Goal: Information Seeking & Learning: Learn about a topic

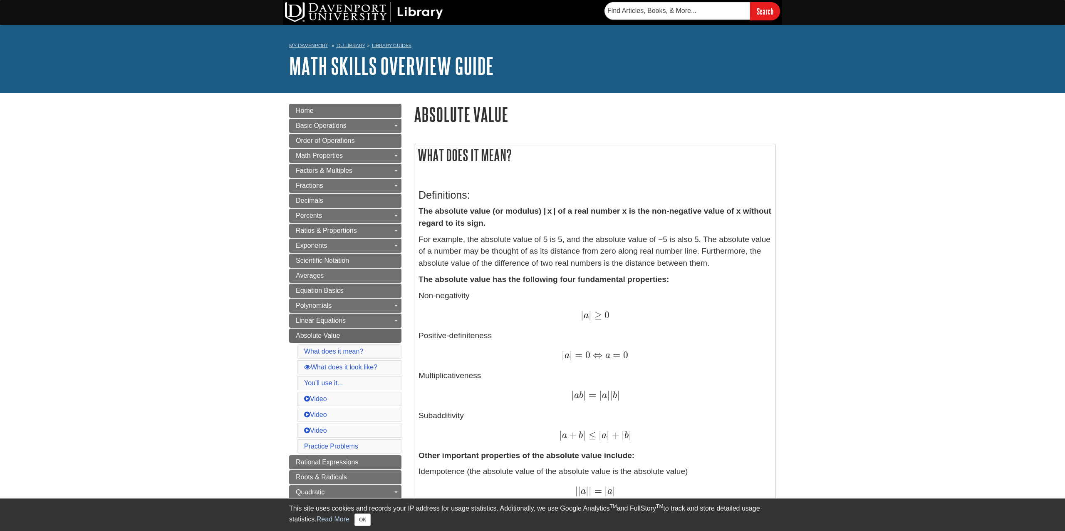
click at [436, 329] on p "Non-negativity | a | ≥ 0 | a | ≥ 0 Positive-definiteness | a | = 0 ⇔ a = 0 | a …" at bounding box center [595, 366] width 353 height 152
click at [441, 332] on p "Non-negativity | a | ≥ 0 | a | ≥ 0 Positive-definiteness | a | = 0 ⇔ a = 0 | a …" at bounding box center [595, 366] width 353 height 152
click at [439, 332] on p "Non-negativity | a | ≥ 0 | a | ≥ 0 Positive-definiteness | a | = 0 ⇔ a = 0 | a …" at bounding box center [595, 366] width 353 height 152
click at [435, 330] on p "Non-negativity | a | ≥ 0 | a | ≥ 0 Positive-definiteness | a | = 0 ⇔ a = 0 | a …" at bounding box center [595, 366] width 353 height 152
click at [434, 335] on p "Non-negativity | a | ≥ 0 | a | ≥ 0 Positive-definiteness | a | = 0 ⇔ a = 0 | a …" at bounding box center [595, 366] width 353 height 152
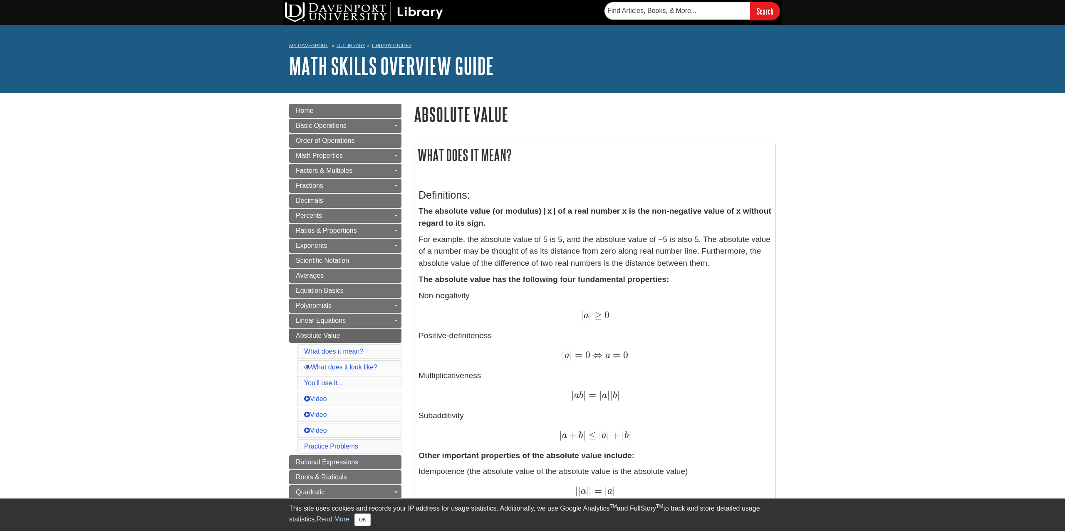
click at [427, 335] on p "Non-negativity | a | ≥ 0 | a | ≥ 0 Positive-definiteness | a | = 0 ⇔ a = 0 | a …" at bounding box center [595, 366] width 353 height 152
drag, startPoint x: 427, startPoint y: 335, endPoint x: 472, endPoint y: 335, distance: 44.9
click at [472, 335] on p "Non-negativity | a | ≥ 0 | a | ≥ 0 Positive-definiteness | a | = 0 ⇔ a = 0 | a …" at bounding box center [595, 366] width 353 height 152
click at [439, 336] on p "Non-negativity | a | ≥ 0 | a | ≥ 0 Positive-definiteness | a | = 0 ⇔ a = 0 | a …" at bounding box center [595, 366] width 353 height 152
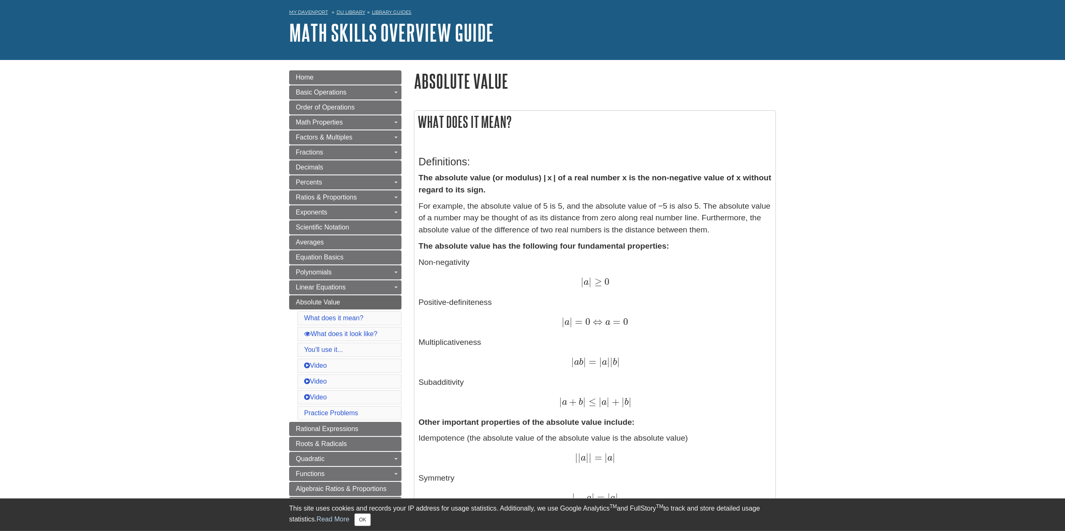
scroll to position [48, 0]
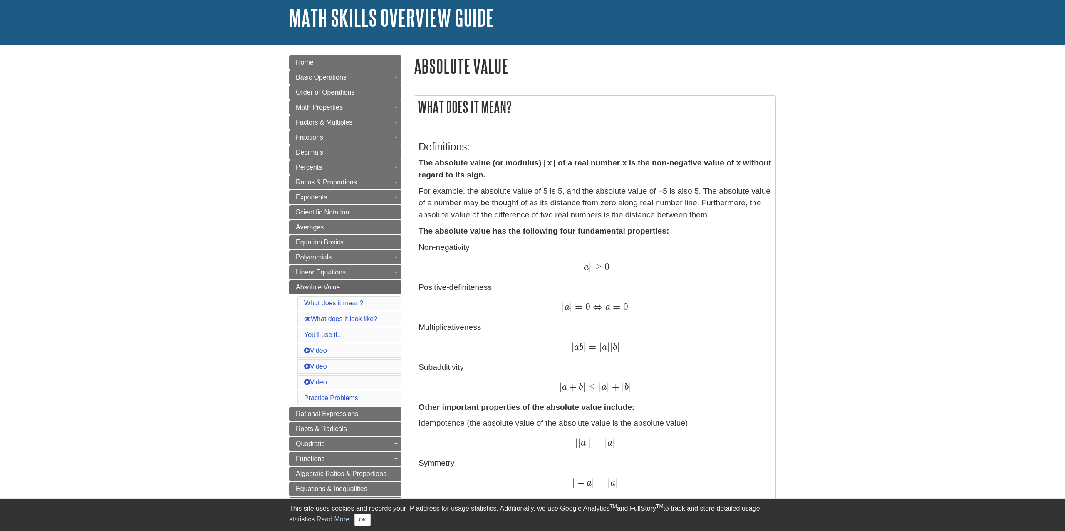
click at [592, 348] on span "=" at bounding box center [591, 346] width 10 height 11
click at [556, 365] on p "Non-negativity | a | ≥ 0 | a | ≥ 0 Positive-definiteness | a | = 0 ⇔ a = 0 | a …" at bounding box center [595, 317] width 353 height 152
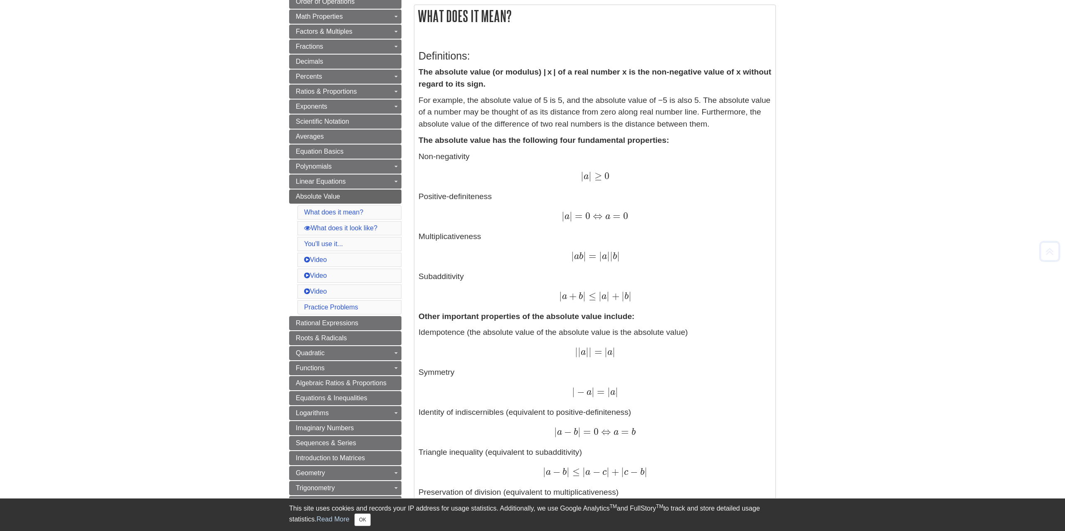
scroll to position [193, 0]
